Goal: Task Accomplishment & Management: Use online tool/utility

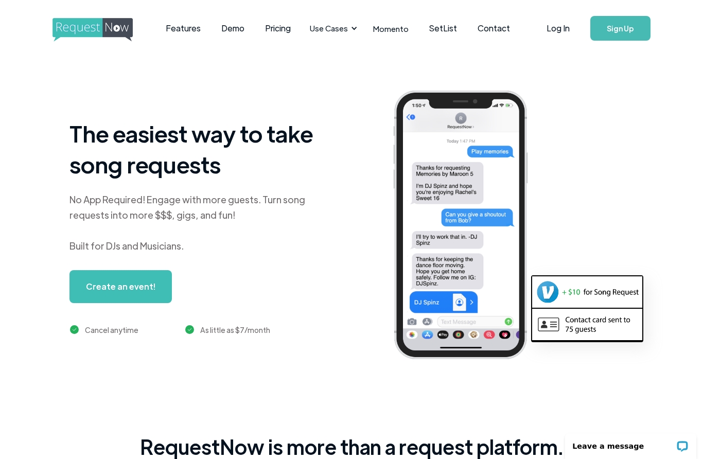
click at [559, 30] on link "Log In" at bounding box center [558, 28] width 44 height 36
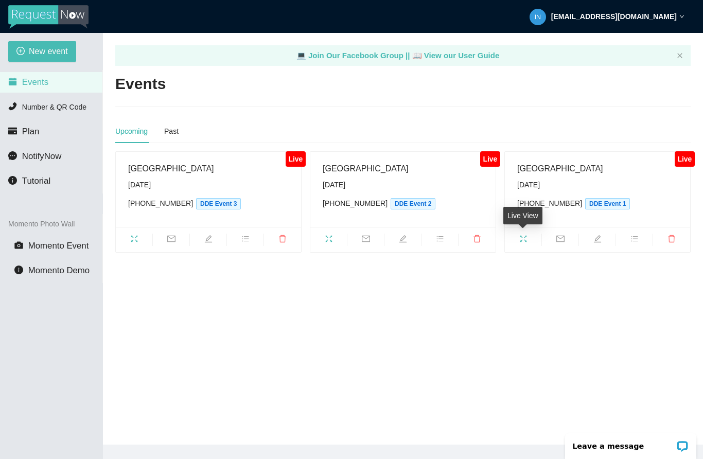
click at [527, 241] on icon "fullscreen" at bounding box center [523, 239] width 8 height 8
